Goal: Information Seeking & Learning: Learn about a topic

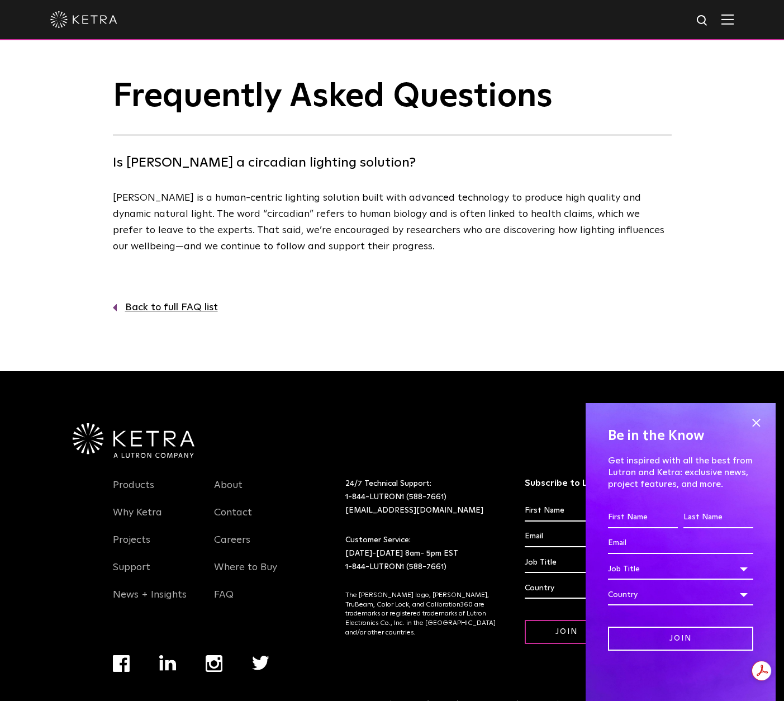
click at [191, 309] on link "Back to full FAQ list" at bounding box center [392, 308] width 559 height 16
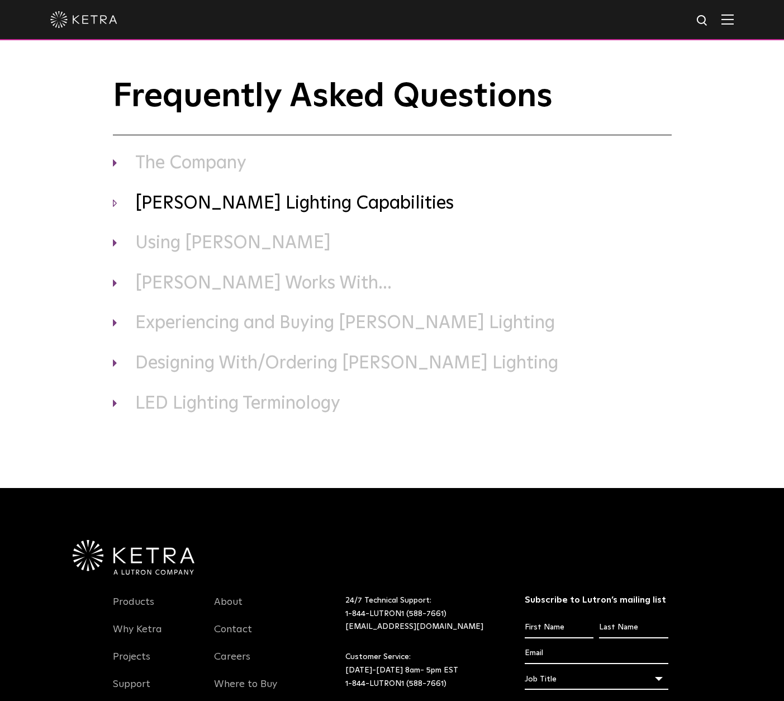
click at [294, 210] on h3 "Ketra Lighting Capabilities" at bounding box center [392, 203] width 559 height 23
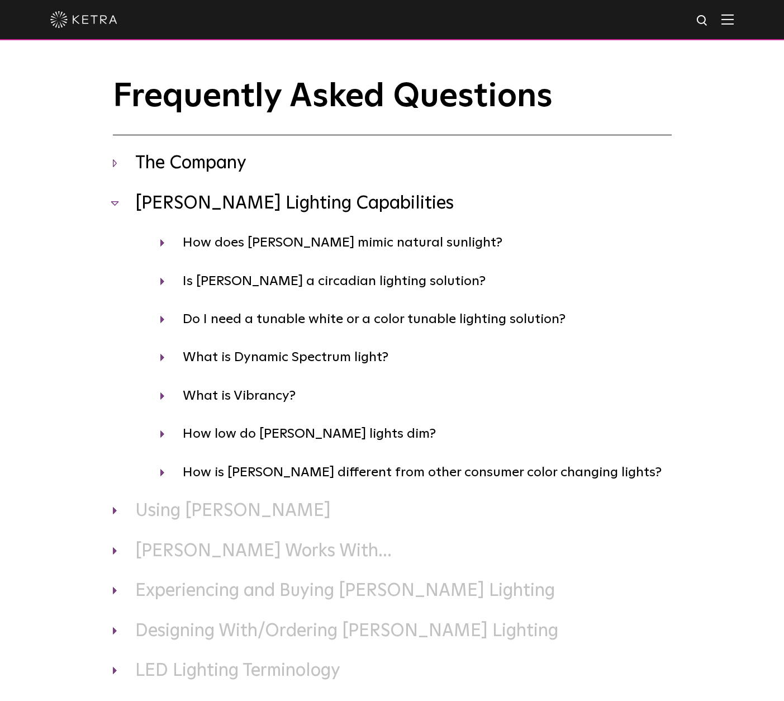
click at [213, 167] on h3 "The Company" at bounding box center [392, 163] width 559 height 23
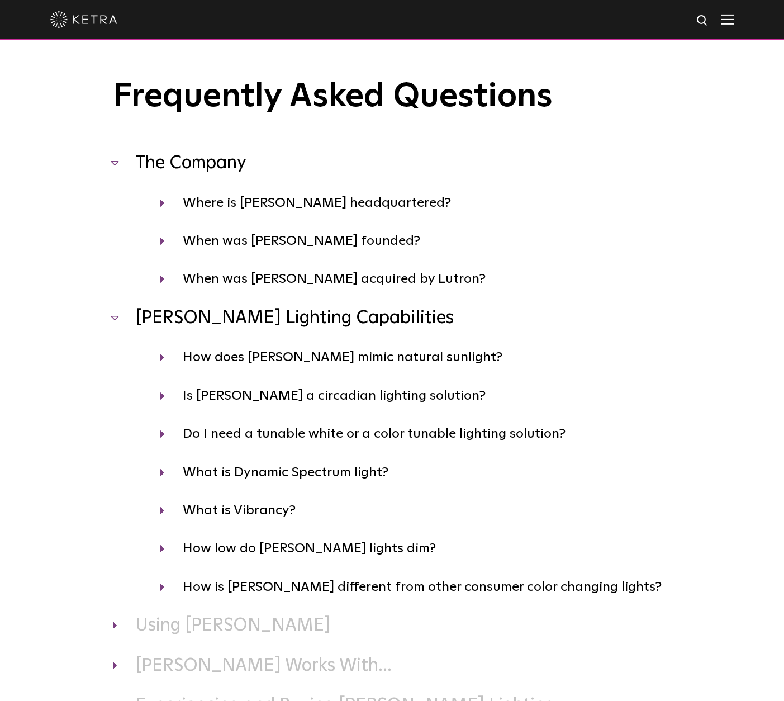
click at [91, 406] on div "Frequently Asked Questions The Company Where is Ketra headquartered? Ketra is h…" at bounding box center [392, 437] width 784 height 719
drag, startPoint x: 238, startPoint y: 224, endPoint x: 247, endPoint y: 219, distance: 10.5
